Goal: Find specific page/section: Find specific page/section

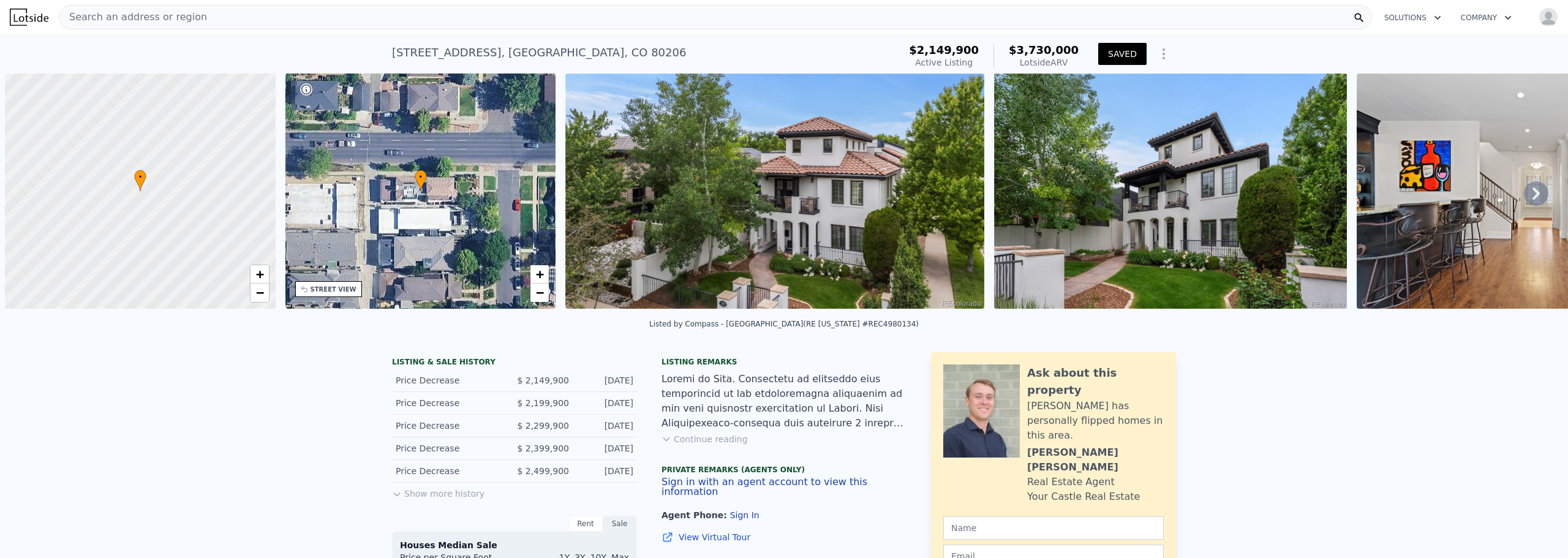
scroll to position [0, 5]
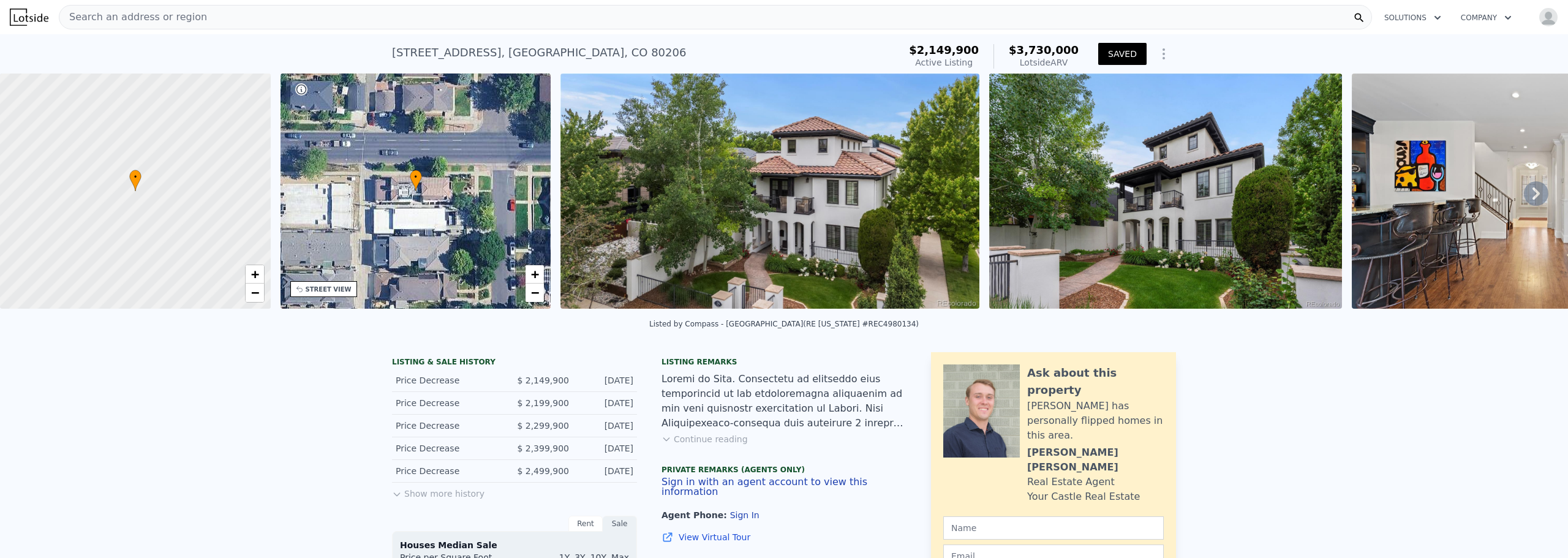
click at [1529, 193] on icon at bounding box center [1536, 193] width 24 height 25
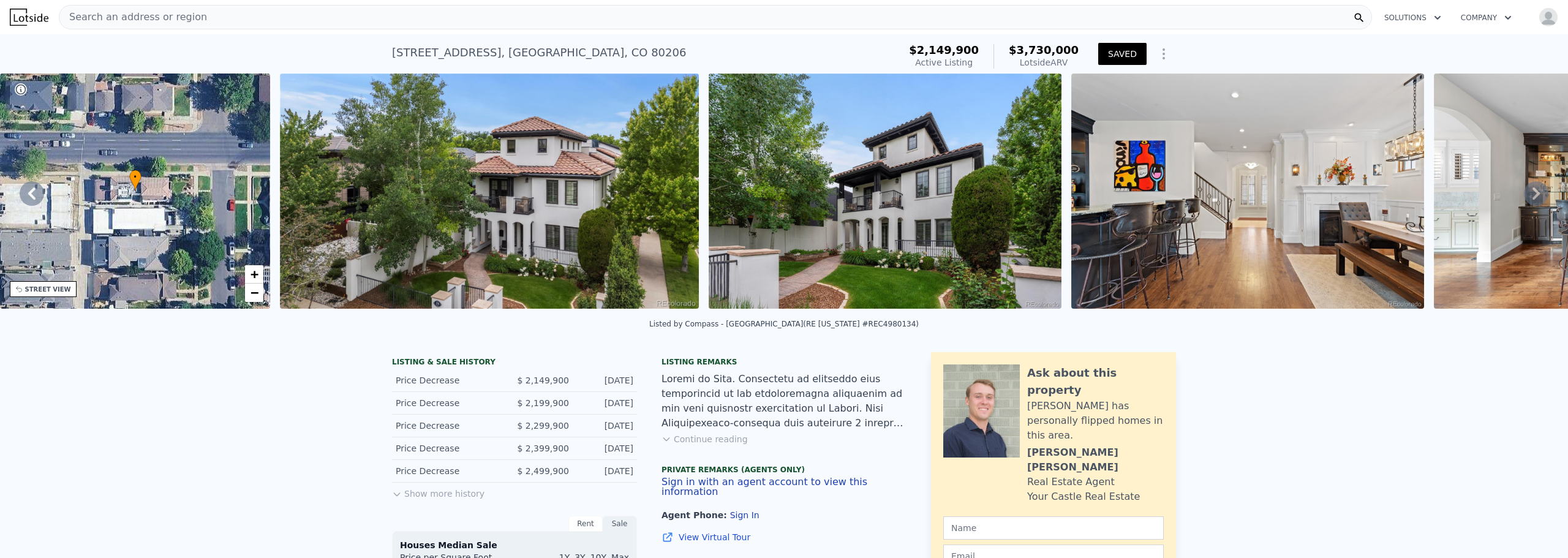
click at [1529, 193] on icon at bounding box center [1536, 193] width 24 height 25
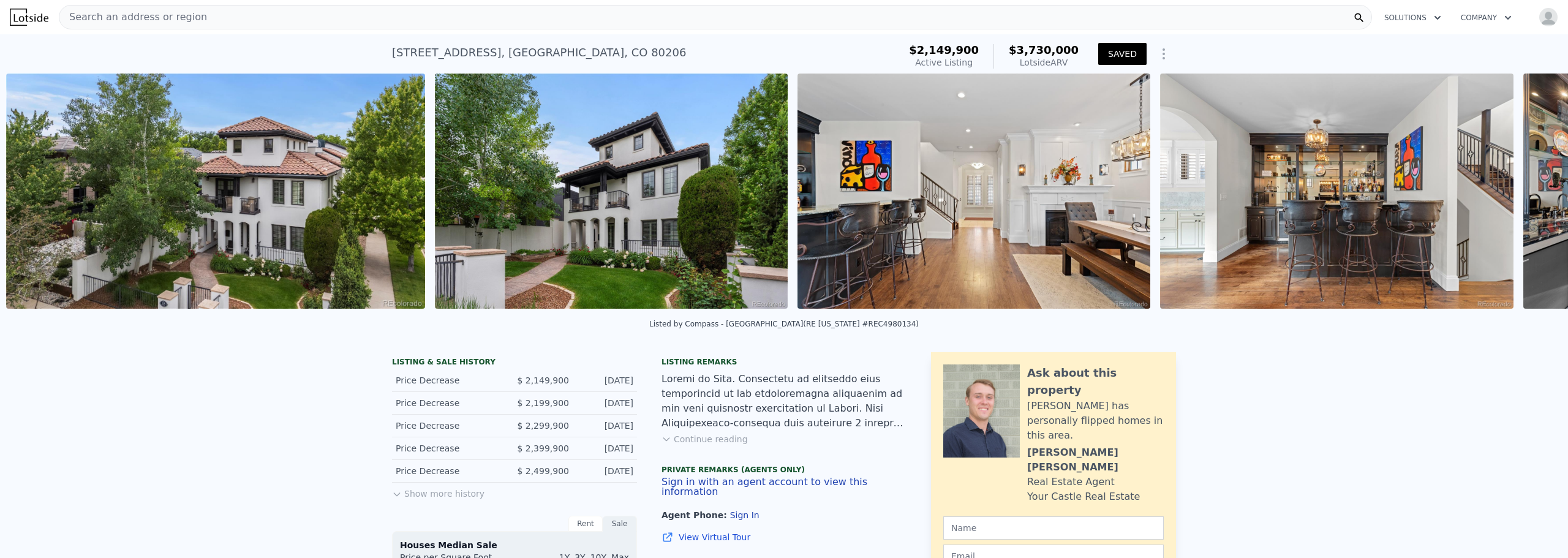
scroll to position [0, 561]
click at [1529, 193] on icon at bounding box center [1536, 193] width 24 height 25
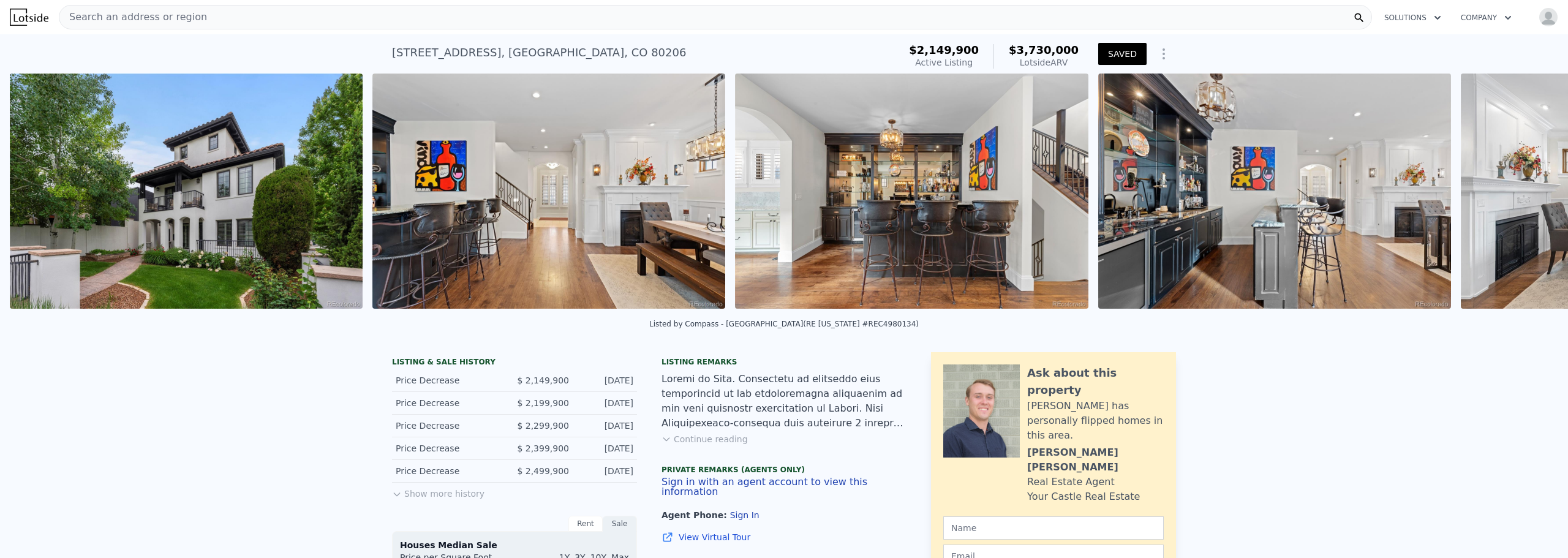
scroll to position [0, 989]
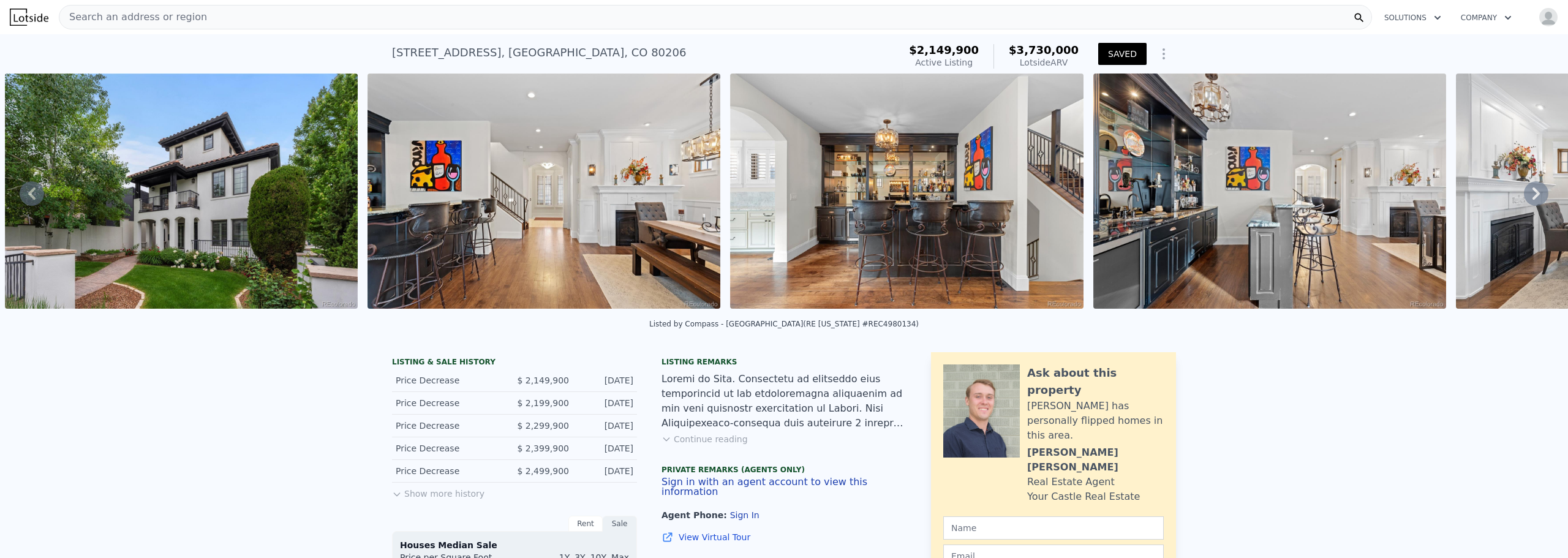
click at [31, 194] on icon at bounding box center [31, 193] width 7 height 12
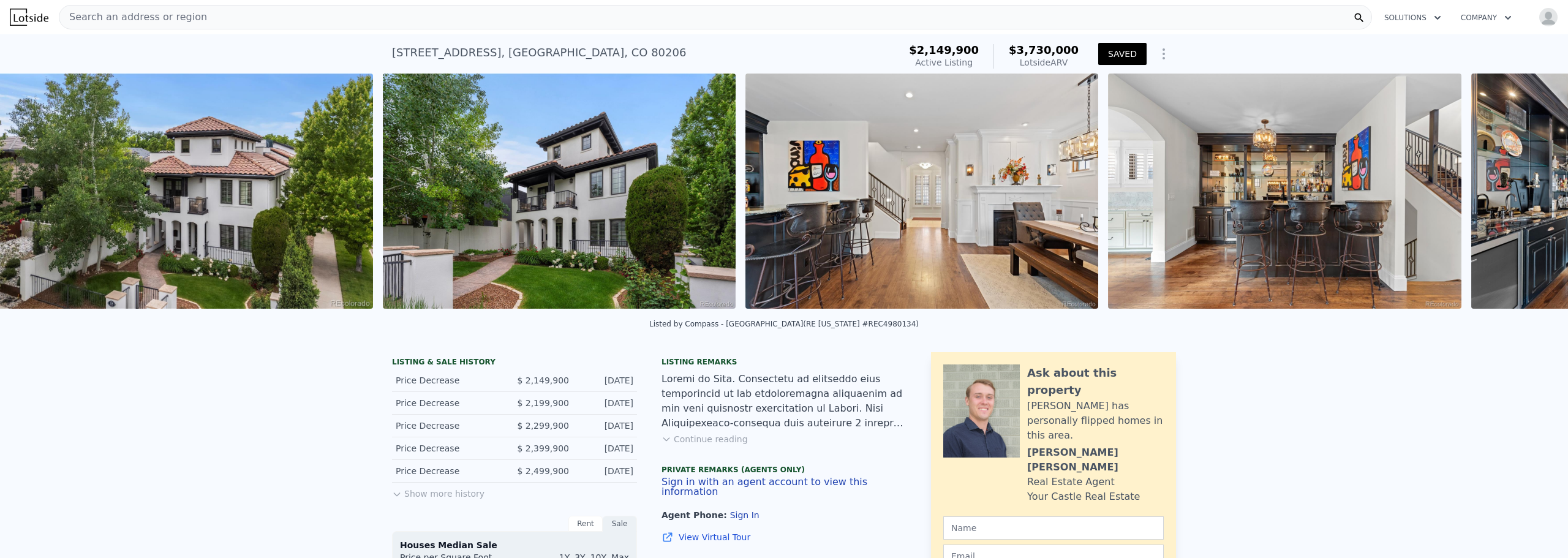
scroll to position [0, 561]
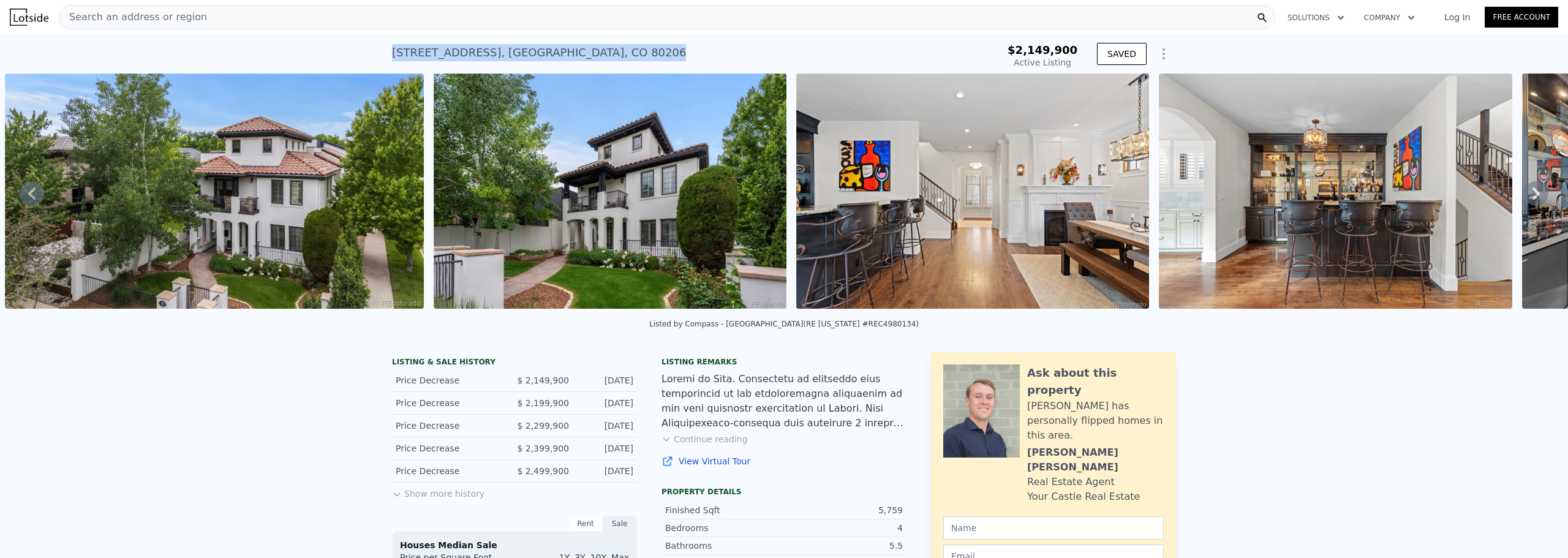
drag, startPoint x: 388, startPoint y: 50, endPoint x: 558, endPoint y: 40, distance: 170.3
click at [558, 40] on div "579 Madison St , Denver , CO 80206 Active at $2.150m" at bounding box center [681, 56] width 578 height 34
copy div "579 Madison St , Denver , CO 80206"
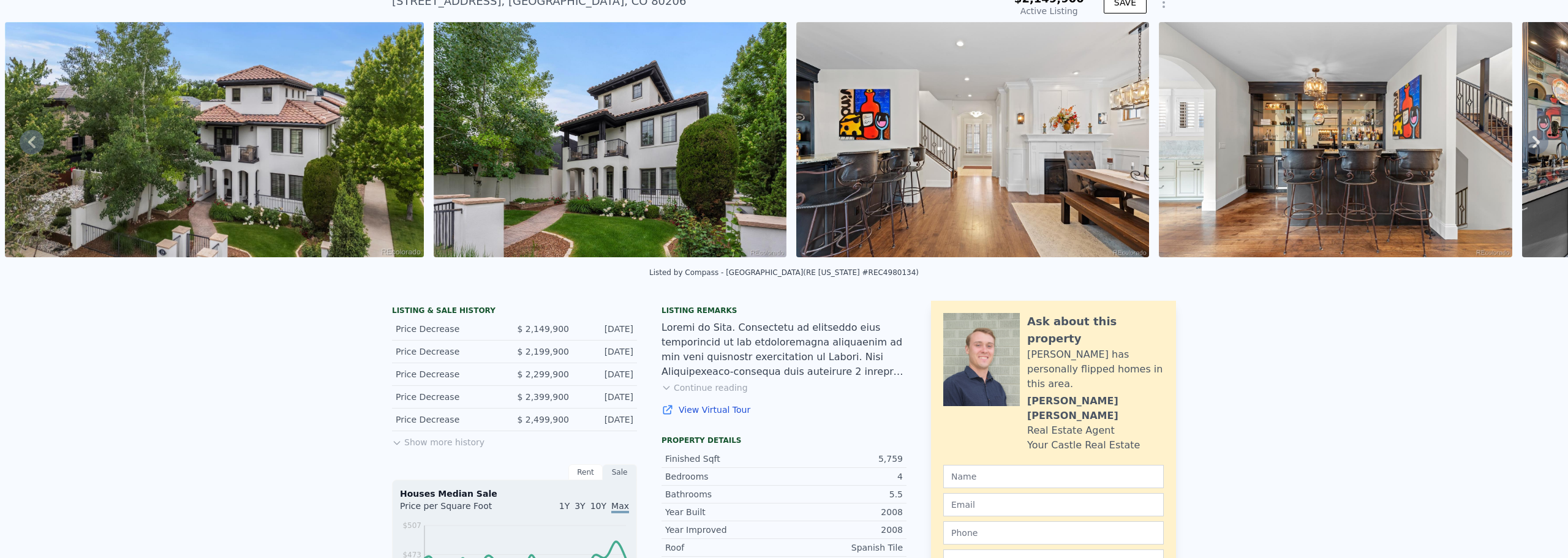
scroll to position [0, 0]
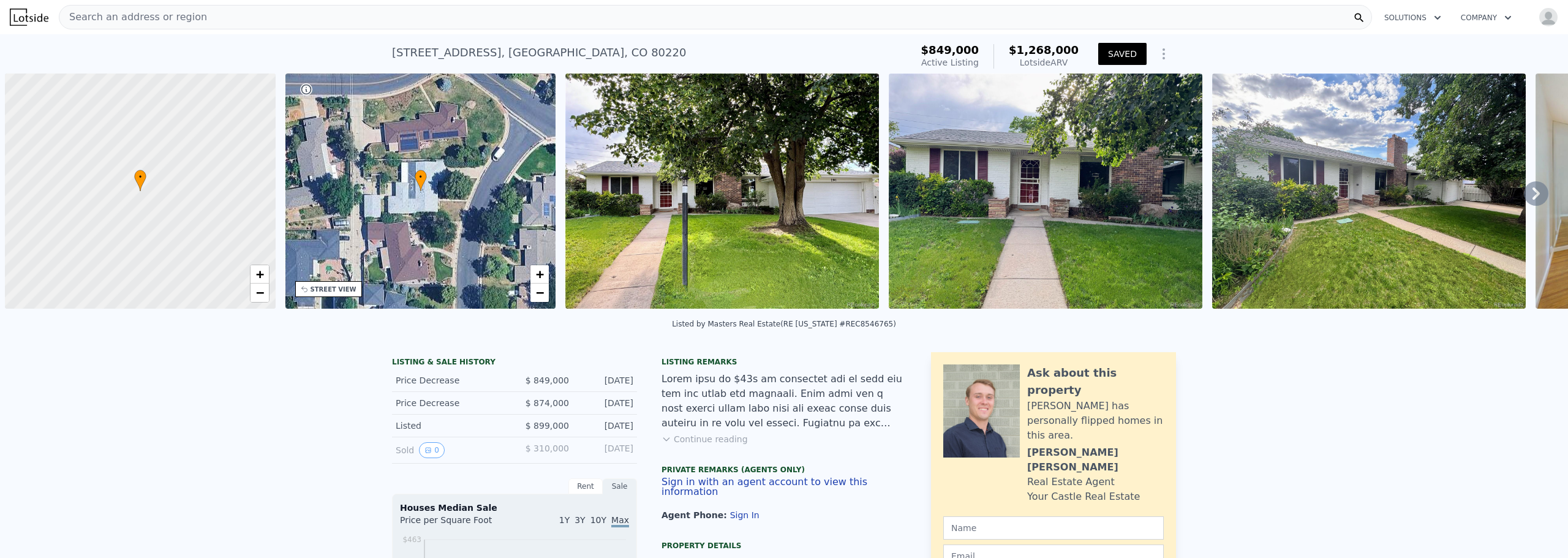
scroll to position [0, 5]
